Goal: Task Accomplishment & Management: Complete application form

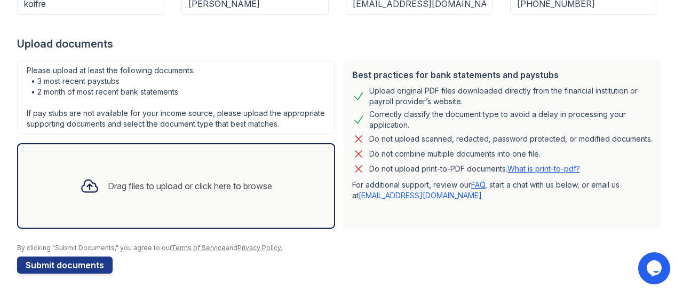
scroll to position [191, 0]
click at [47, 261] on button "Submit documents" at bounding box center [65, 264] width 96 height 17
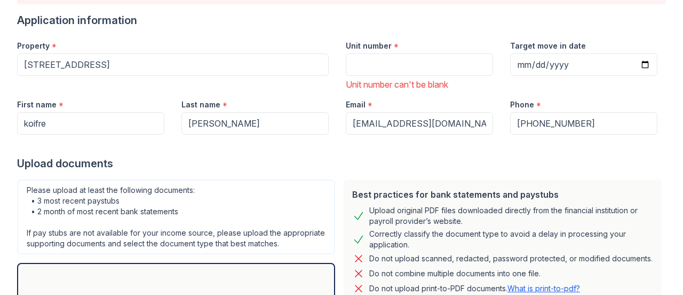
scroll to position [53, 0]
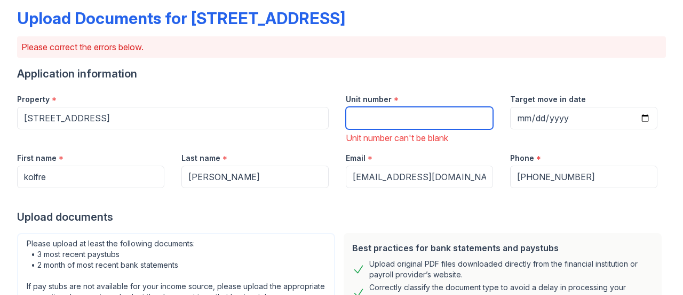
click at [363, 121] on input "Unit number" at bounding box center [419, 118] width 147 height 22
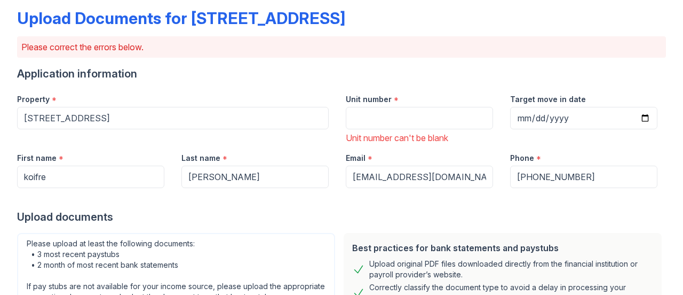
click at [376, 139] on div "Unit number can't be blank" at bounding box center [419, 137] width 147 height 13
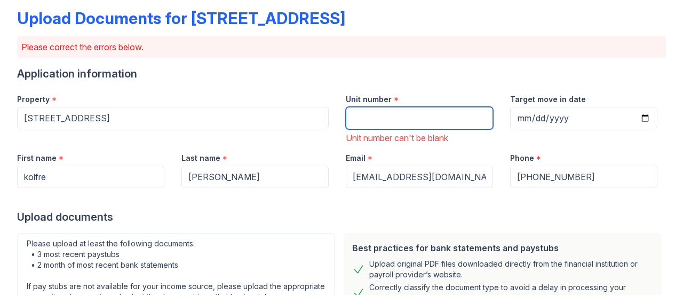
click at [368, 116] on input "Unit number" at bounding box center [419, 118] width 147 height 22
type input "448"
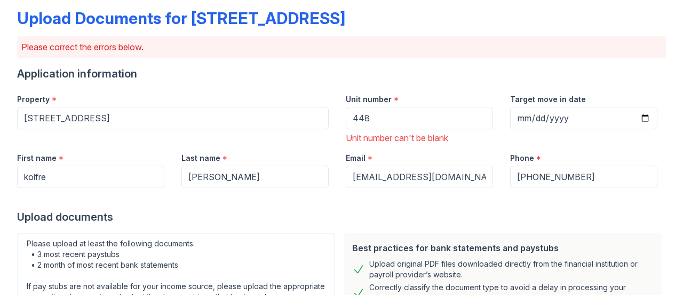
click at [302, 193] on div at bounding box center [341, 198] width 649 height 21
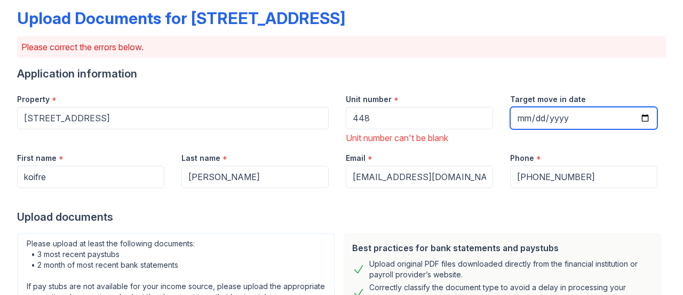
click at [577, 121] on input "Target move in date" at bounding box center [583, 118] width 147 height 22
type input "[DATE]"
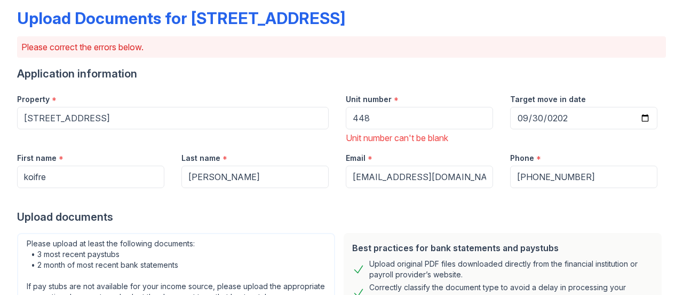
click at [631, 204] on div at bounding box center [341, 198] width 649 height 21
click at [414, 138] on div "Unit number can't be blank" at bounding box center [419, 137] width 147 height 13
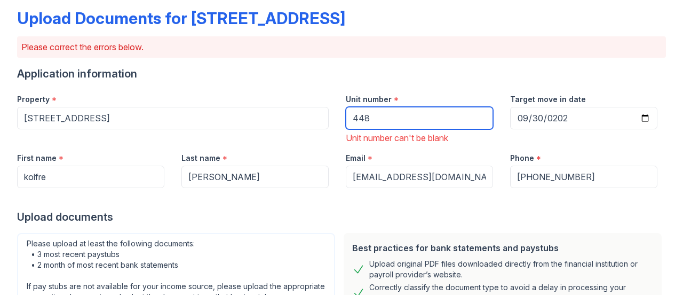
click at [397, 117] on input "448" at bounding box center [419, 118] width 147 height 22
type input "4"
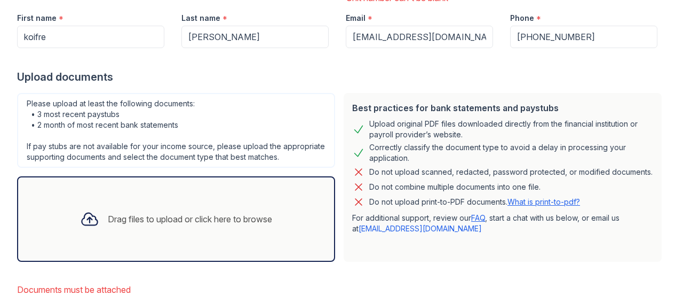
scroll to position [213, 0]
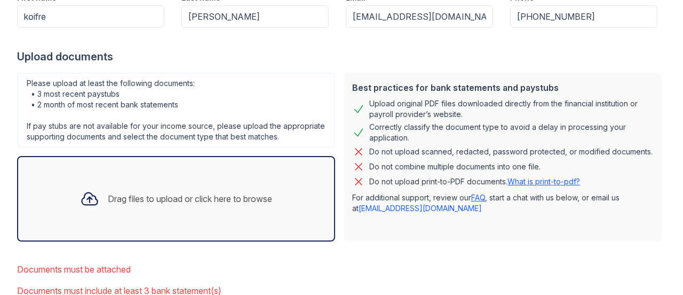
click at [165, 205] on div "Drag files to upload or click here to browse" at bounding box center [190, 198] width 164 height 13
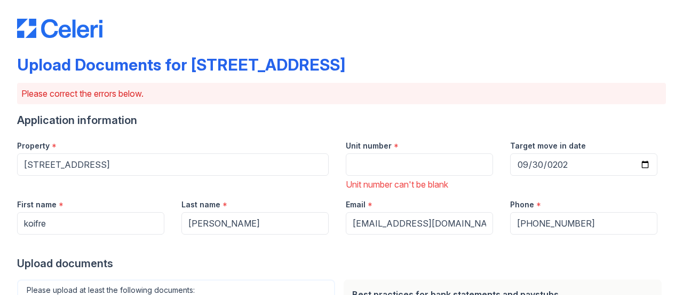
scroll to position [0, 0]
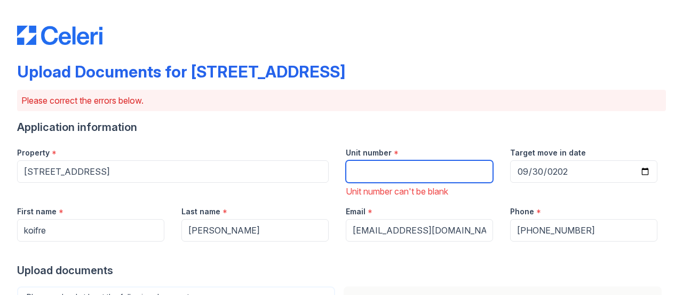
click at [413, 178] on input "Unit number" at bounding box center [419, 171] width 147 height 22
click at [351, 169] on input "Unit number" at bounding box center [419, 171] width 147 height 22
paste input "579105."
click at [452, 273] on div "Upload documents" at bounding box center [341, 270] width 649 height 15
click at [396, 178] on input "579105." at bounding box center [419, 171] width 147 height 22
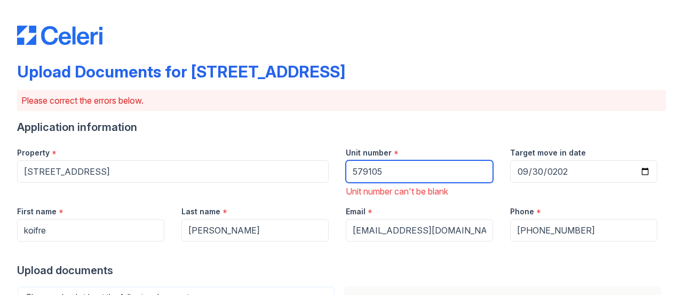
type input "579105"
click at [466, 271] on div "Upload documents" at bounding box center [341, 270] width 649 height 15
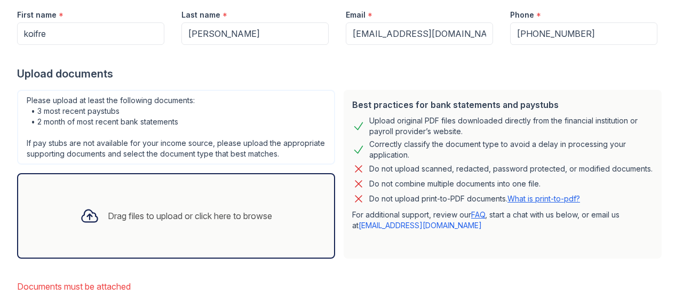
scroll to position [213, 0]
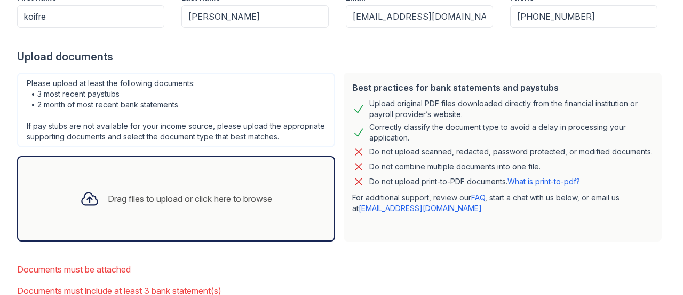
click at [174, 205] on div "Drag files to upload or click here to browse" at bounding box center [190, 198] width 164 height 13
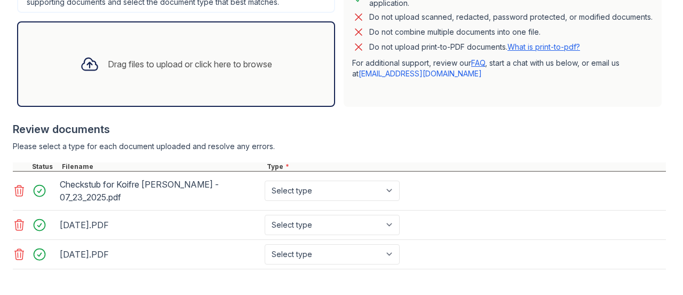
scroll to position [289, 0]
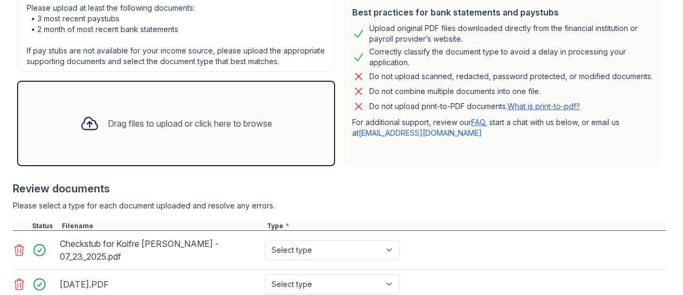
click at [174, 130] on div "Drag files to upload or click here to browse" at bounding box center [190, 123] width 164 height 13
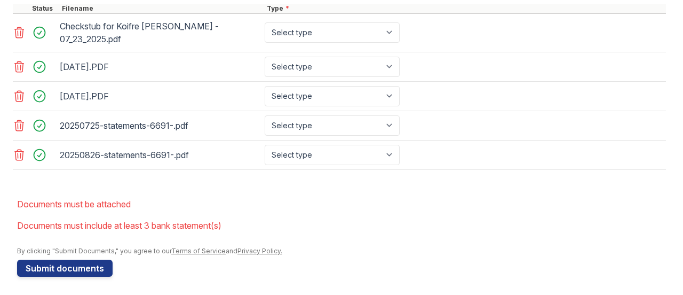
scroll to position [506, 0]
click at [76, 268] on button "Submit documents" at bounding box center [65, 267] width 96 height 17
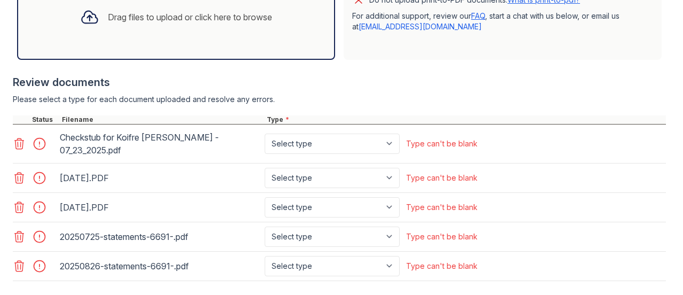
scroll to position [310, 0]
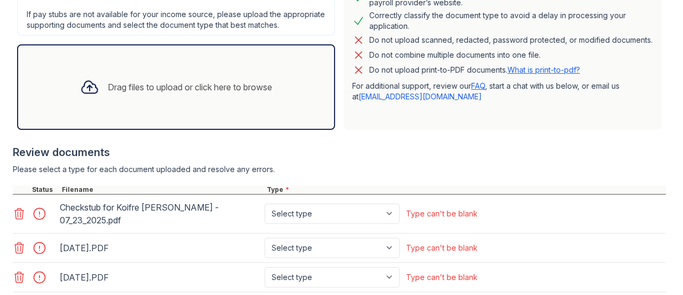
click at [161, 93] on div "Drag files to upload or click here to browse" at bounding box center [190, 87] width 164 height 13
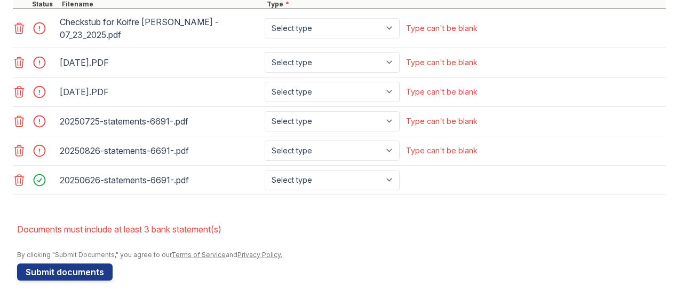
scroll to position [499, 0]
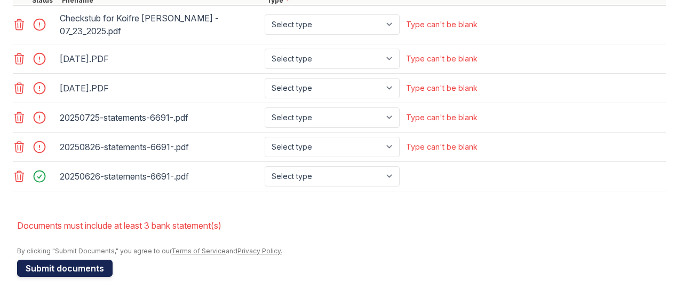
click at [66, 265] on button "Submit documents" at bounding box center [65, 267] width 96 height 17
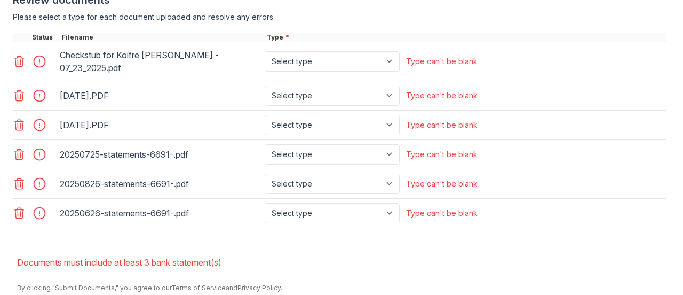
scroll to position [446, 0]
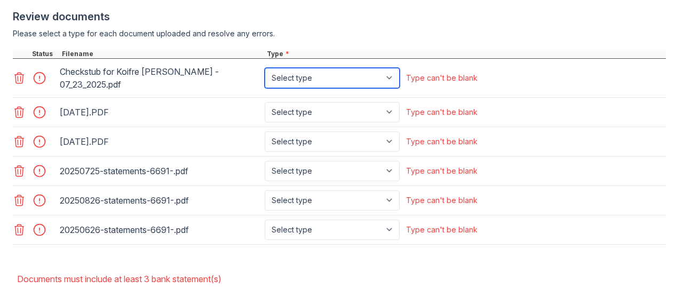
click at [393, 83] on select "Select type Paystub Bank Statement Offer Letter Tax Documents Benefit Award Let…" at bounding box center [332, 78] width 135 height 20
select select "paystub"
click at [265, 72] on select "Select type Paystub Bank Statement Offer Letter Tax Documents Benefit Award Let…" at bounding box center [332, 78] width 135 height 20
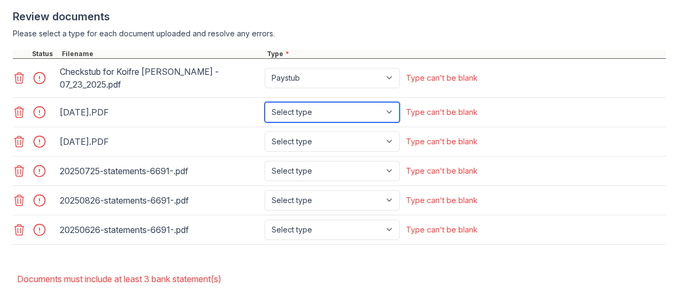
click at [392, 113] on select "Select type Paystub Bank Statement Offer Letter Tax Documents Benefit Award Let…" at bounding box center [332, 112] width 135 height 20
select select "paystub"
click at [265, 102] on select "Select type Paystub Bank Statement Offer Letter Tax Documents Benefit Award Let…" at bounding box center [332, 112] width 135 height 20
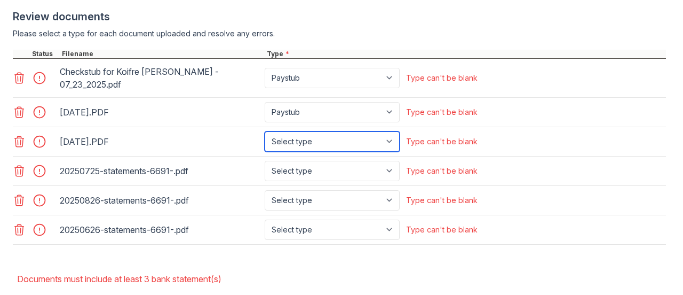
click at [392, 137] on select "Select type Paystub Bank Statement Offer Letter Tax Documents Benefit Award Let…" at bounding box center [332, 141] width 135 height 20
select select "paystub"
click at [265, 131] on select "Select type Paystub Bank Statement Offer Letter Tax Documents Benefit Award Let…" at bounding box center [332, 141] width 135 height 20
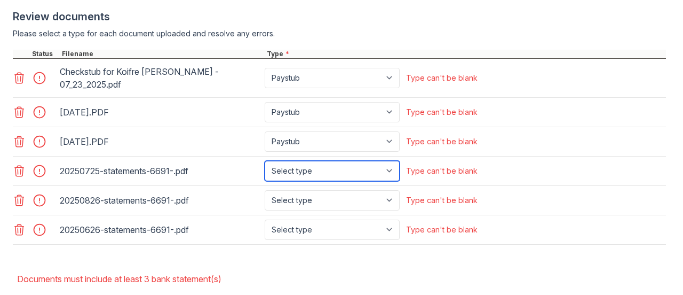
click at [392, 172] on select "Select type Paystub Bank Statement Offer Letter Tax Documents Benefit Award Let…" at bounding box center [332, 171] width 135 height 20
select select "bank_statement"
click at [265, 161] on select "Select type Paystub Bank Statement Offer Letter Tax Documents Benefit Award Let…" at bounding box center [332, 171] width 135 height 20
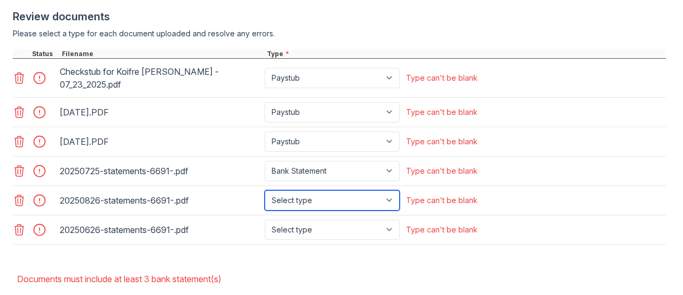
click at [387, 200] on select "Select type Paystub Bank Statement Offer Letter Tax Documents Benefit Award Let…" at bounding box center [332, 200] width 135 height 20
select select "bank_statement"
click at [265, 190] on select "Select type Paystub Bank Statement Offer Letter Tax Documents Benefit Award Let…" at bounding box center [332, 200] width 135 height 20
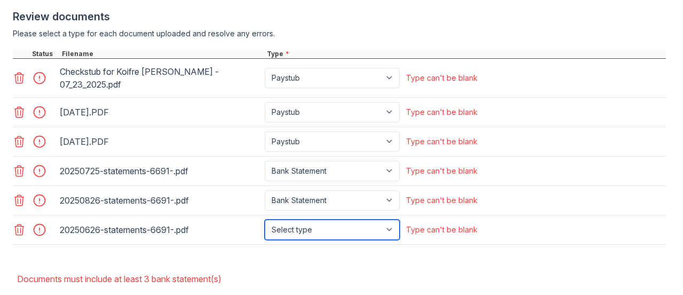
click at [396, 225] on select "Select type Paystub Bank Statement Offer Letter Tax Documents Benefit Award Let…" at bounding box center [332, 229] width 135 height 20
select select "bank_statement"
click at [265, 219] on select "Select type Paystub Bank Statement Offer Letter Tax Documents Benefit Award Let…" at bounding box center [332, 229] width 135 height 20
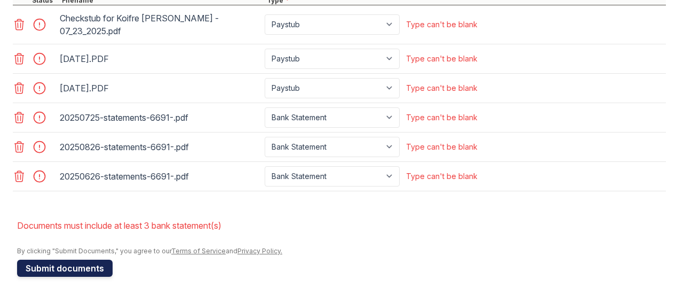
click at [65, 261] on button "Submit documents" at bounding box center [65, 267] width 96 height 17
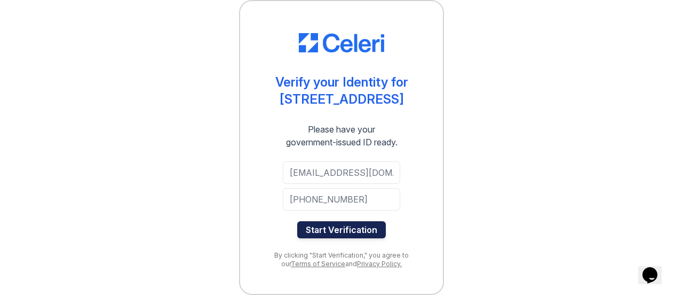
click at [342, 229] on button "Start Verification" at bounding box center [341, 229] width 89 height 17
